Goal: Navigation & Orientation: Understand site structure

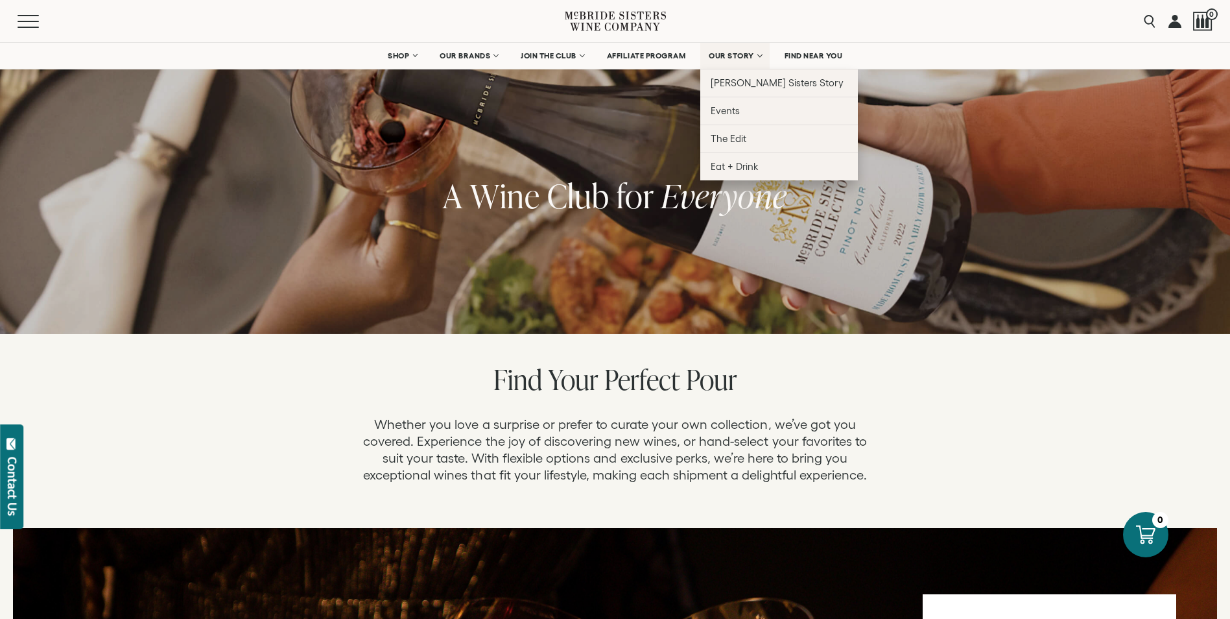
click at [728, 52] on span "OUR STORY" at bounding box center [731, 55] width 45 height 9
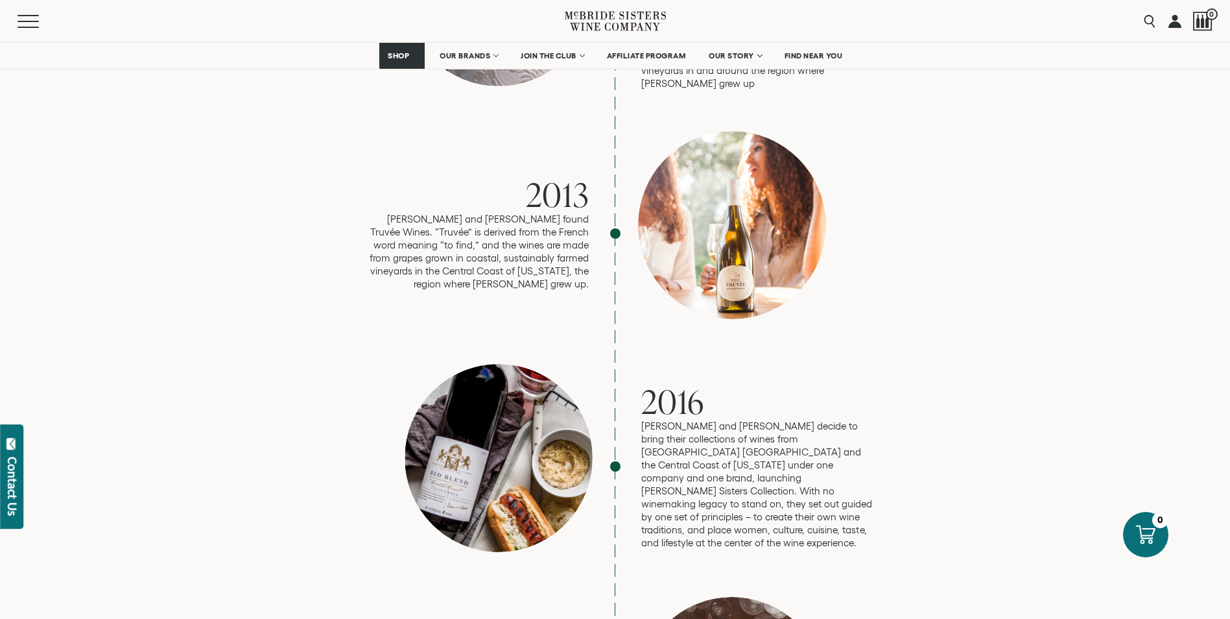
scroll to position [1946, 0]
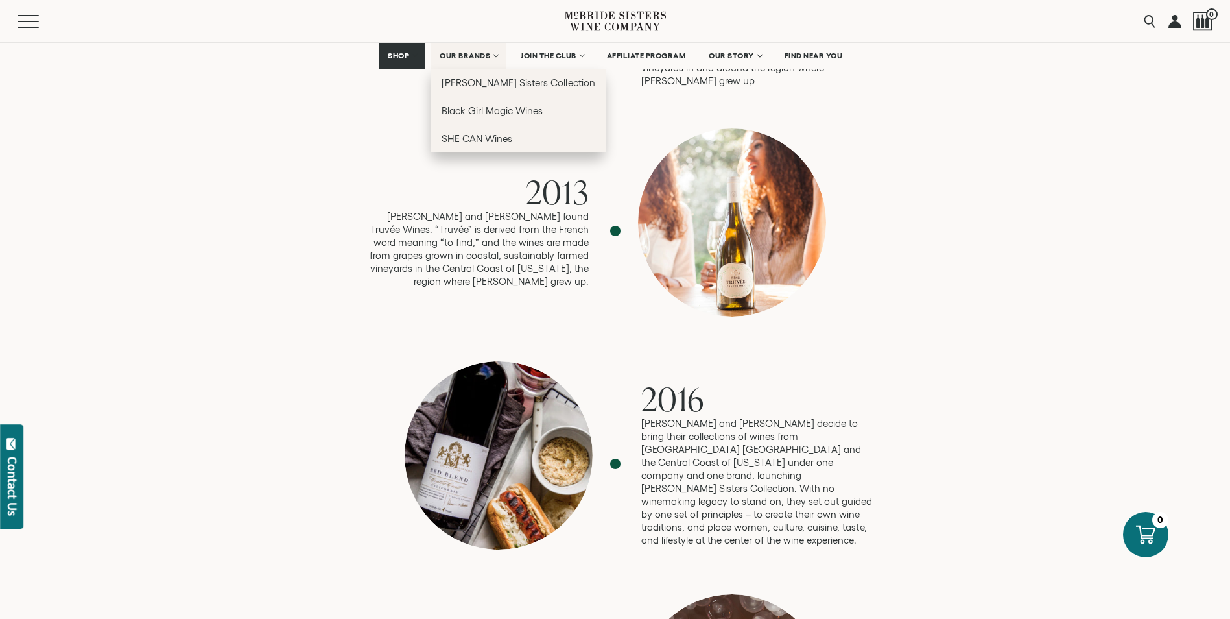
click at [449, 53] on span "OUR BRANDS" at bounding box center [465, 55] width 51 height 9
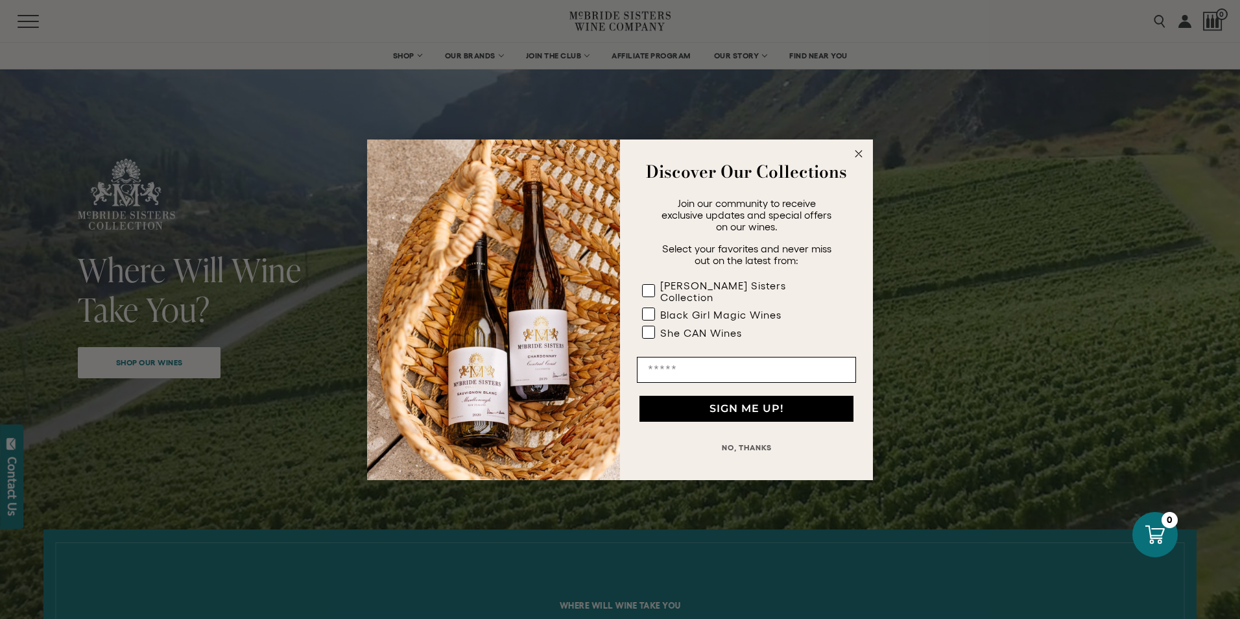
click at [861, 155] on circle "Close dialog" at bounding box center [859, 153] width 15 height 15
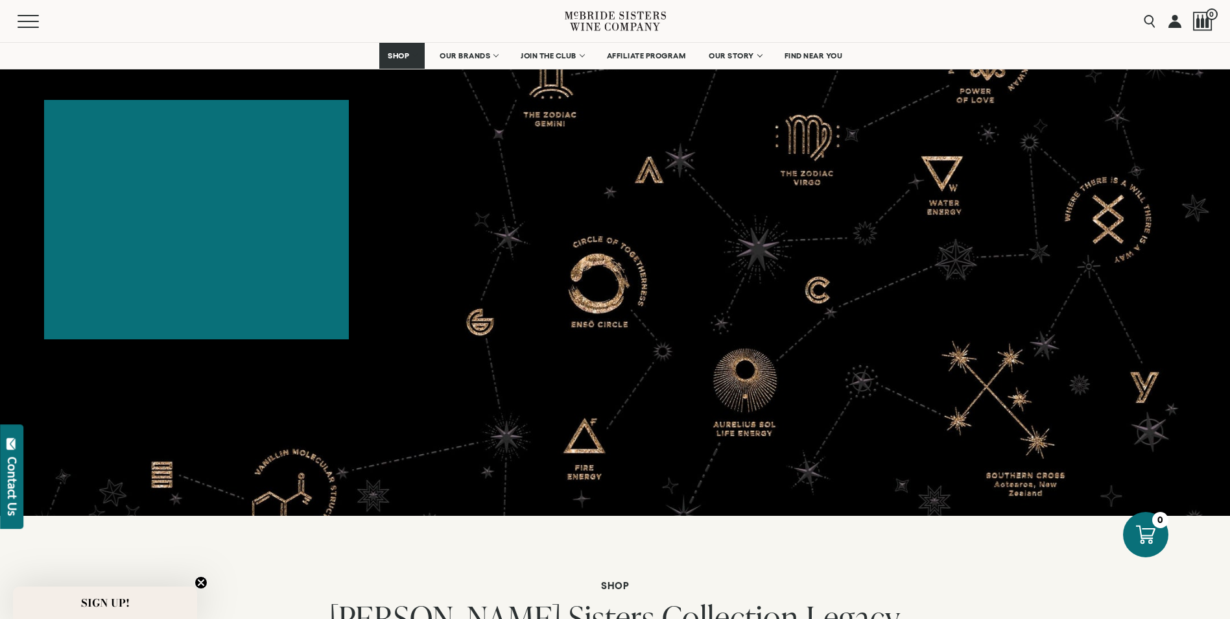
scroll to position [2984, 0]
